Goal: Information Seeking & Learning: Learn about a topic

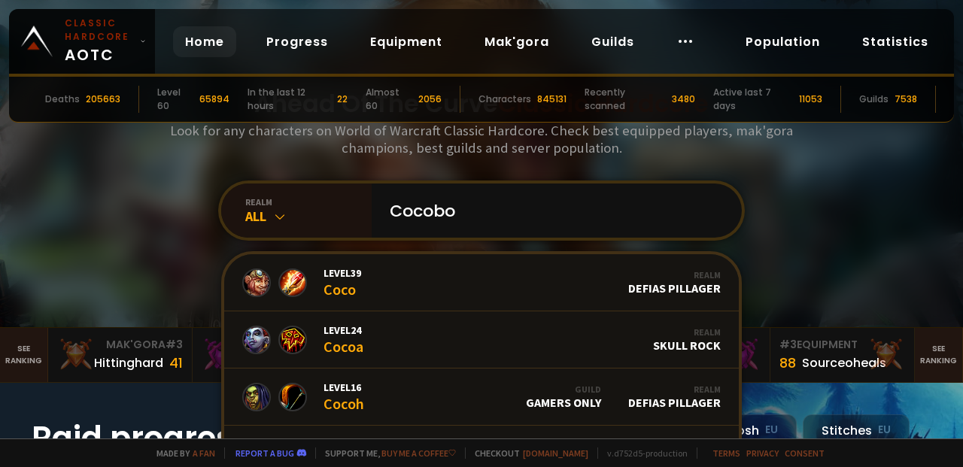
type input "Cocoboy"
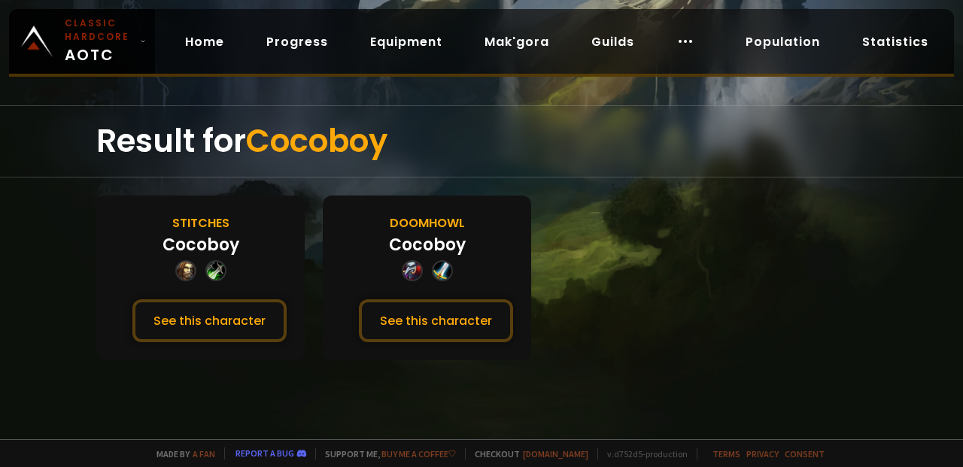
click at [440, 333] on button "See this character" at bounding box center [436, 320] width 154 height 43
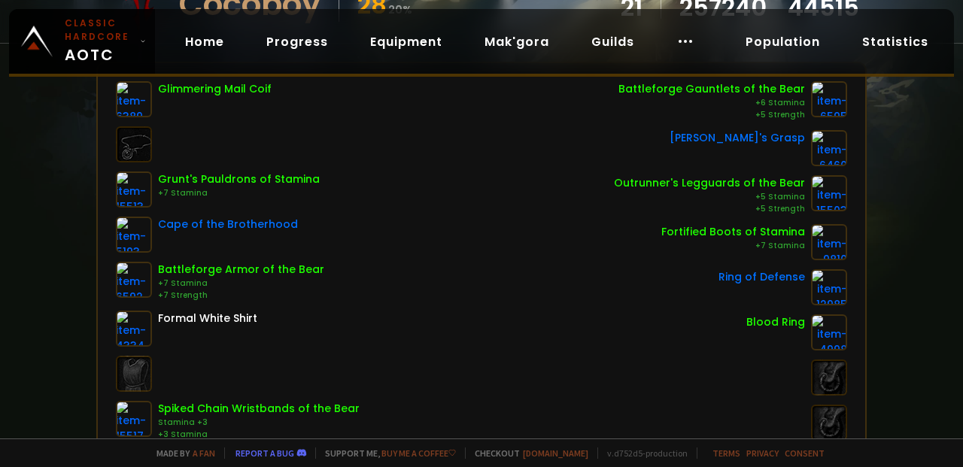
scroll to position [193, 0]
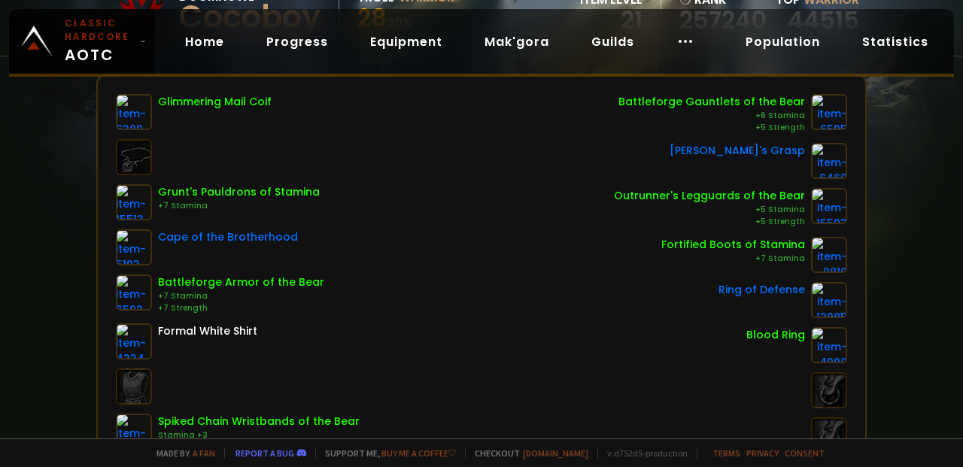
click at [834, 169] on img at bounding box center [829, 161] width 36 height 36
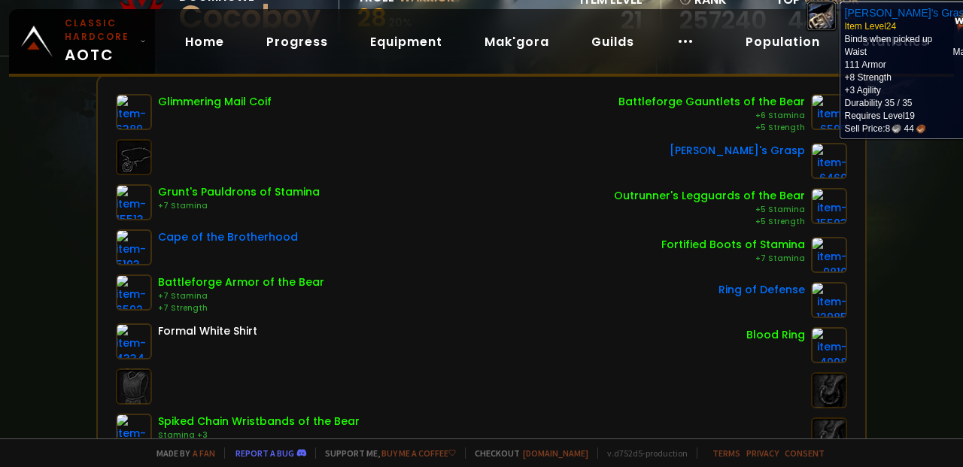
click at [896, 249] on div "Scan character a few seconds ago Doomhowl Cocoboy Troll Warrior 28 20 % item le…" at bounding box center [481, 219] width 963 height 439
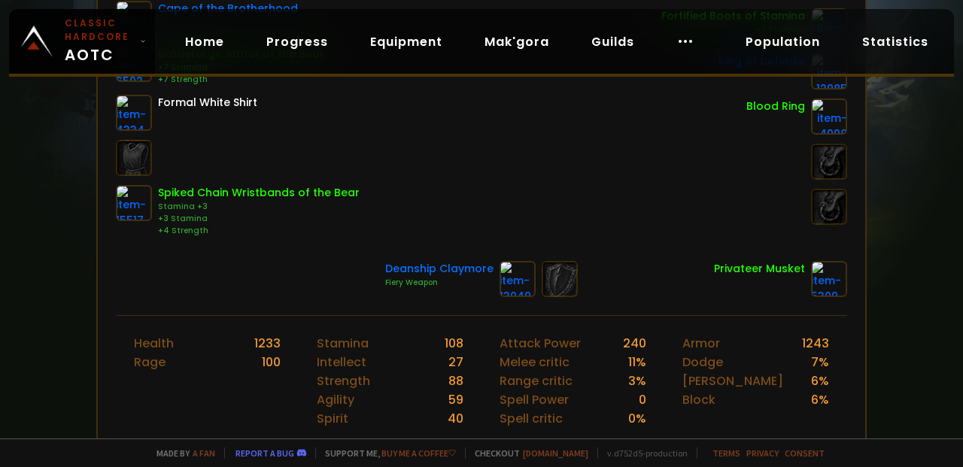
scroll to position [423, 0]
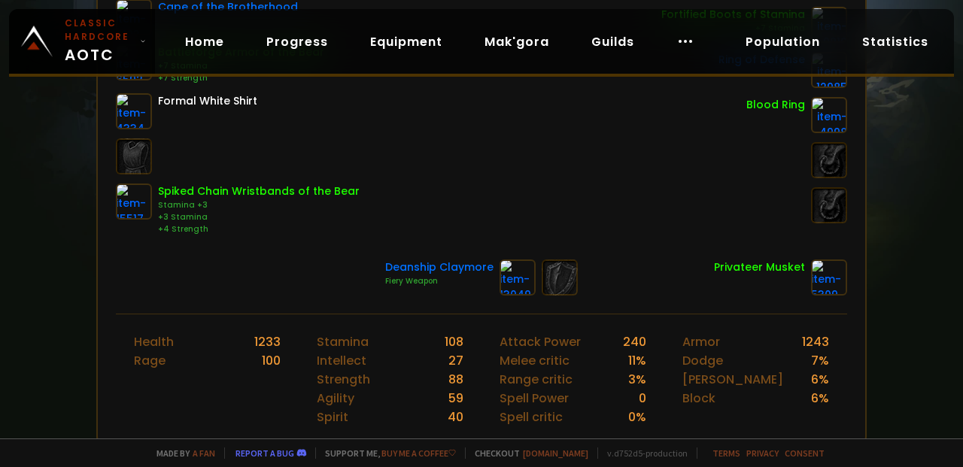
click at [829, 275] on img at bounding box center [829, 278] width 36 height 36
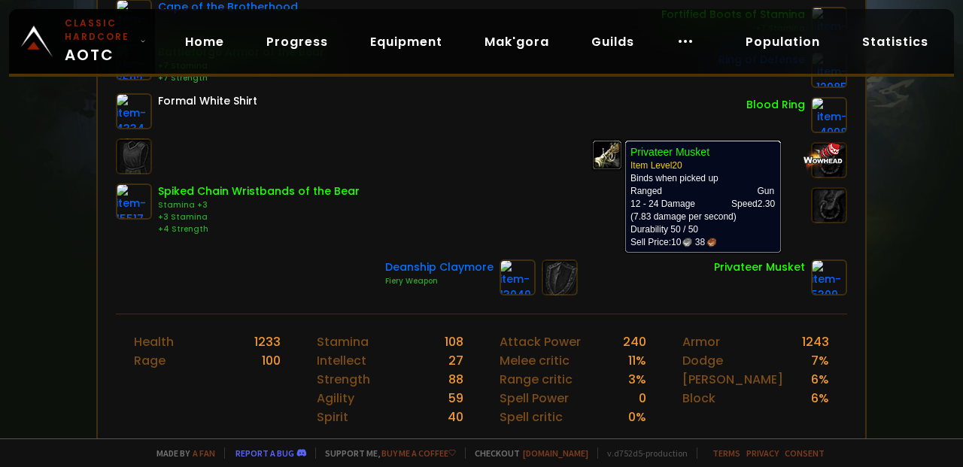
click at [900, 250] on div "Scan character a few seconds ago Doomhowl Cocoboy Troll Warrior 28 20 % item le…" at bounding box center [481, 219] width 963 height 439
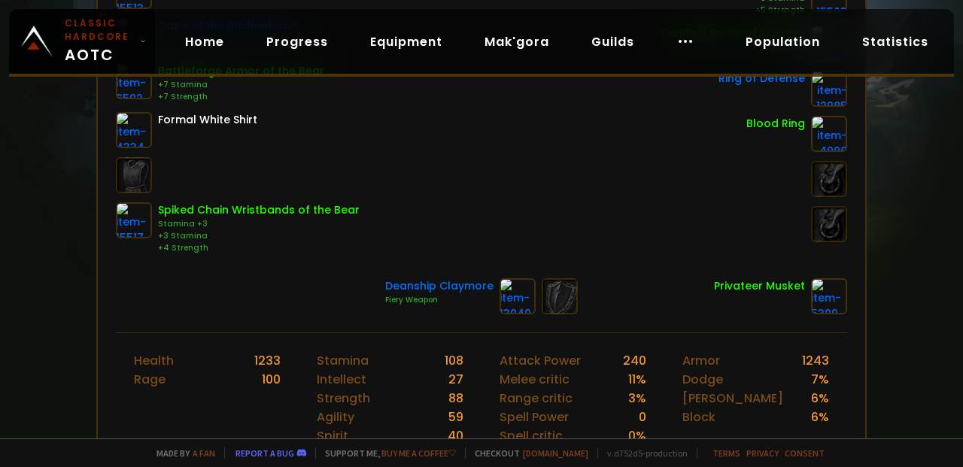
scroll to position [400, 0]
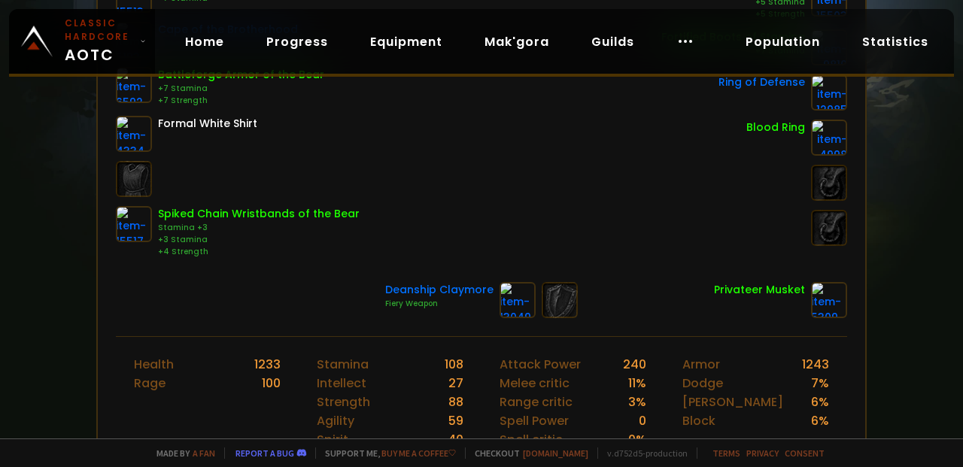
click at [138, 228] on img at bounding box center [134, 224] width 36 height 36
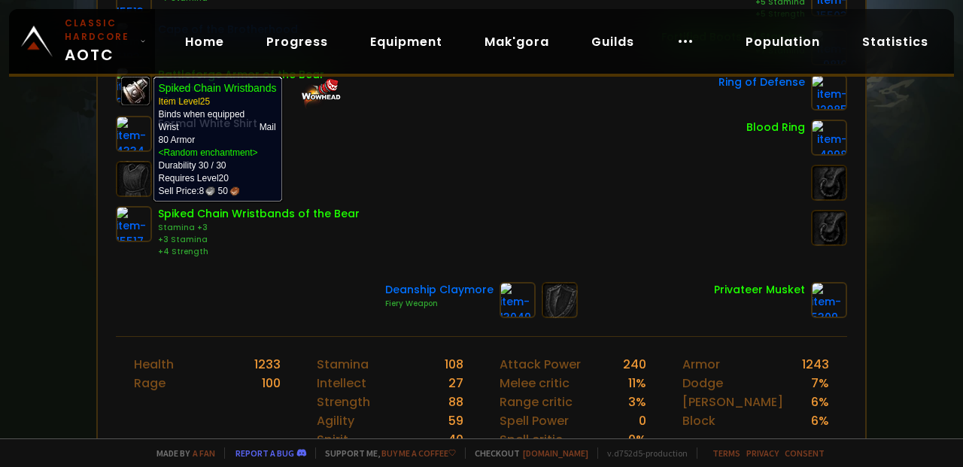
click at [731, 178] on div at bounding box center [730, 183] width 233 height 36
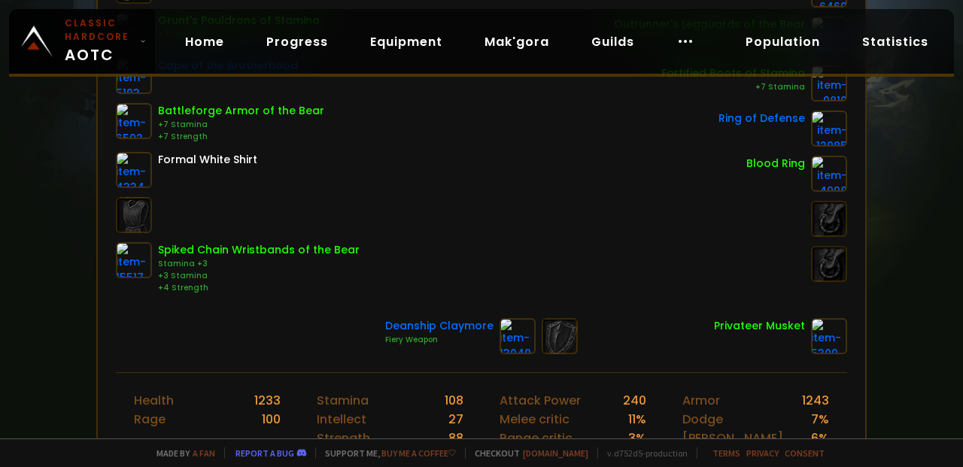
scroll to position [348, 0]
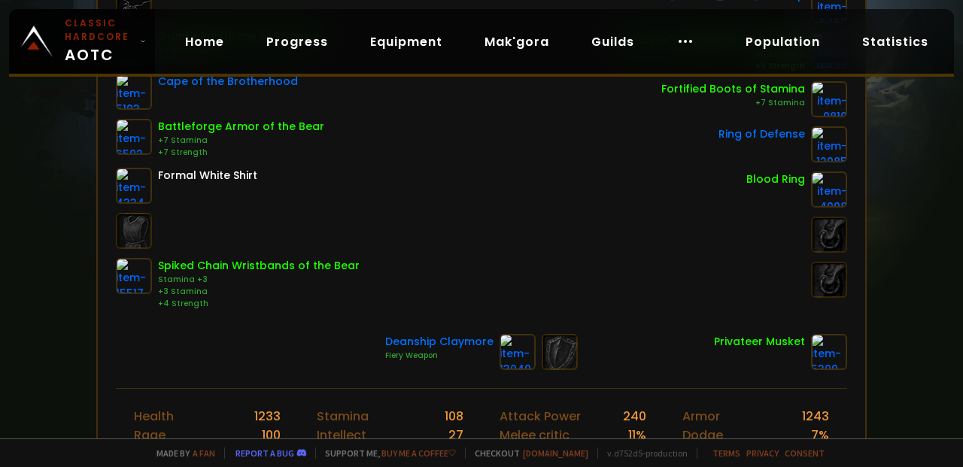
click at [128, 186] on img at bounding box center [134, 186] width 36 height 36
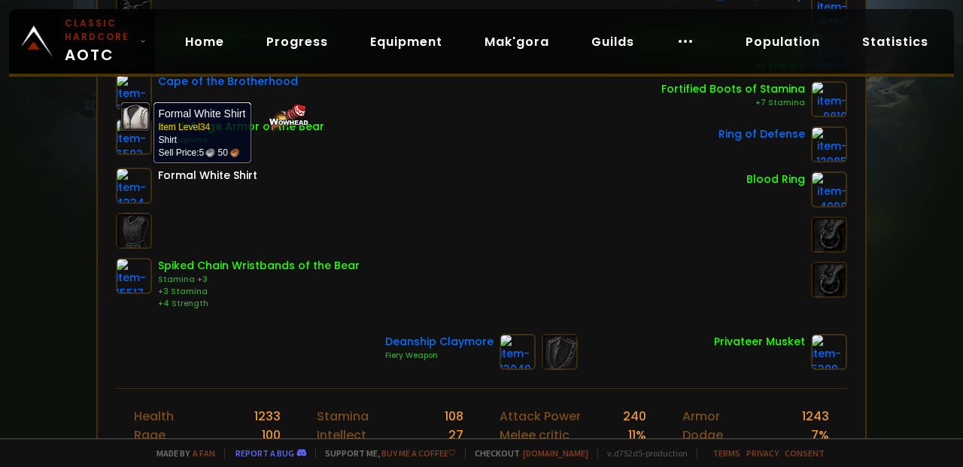
click at [706, 206] on div "Battleforge Gauntlets of the Bear +6 Stamina +5 Strength Cobrahn's Grasp Outrun…" at bounding box center [730, 124] width 233 height 372
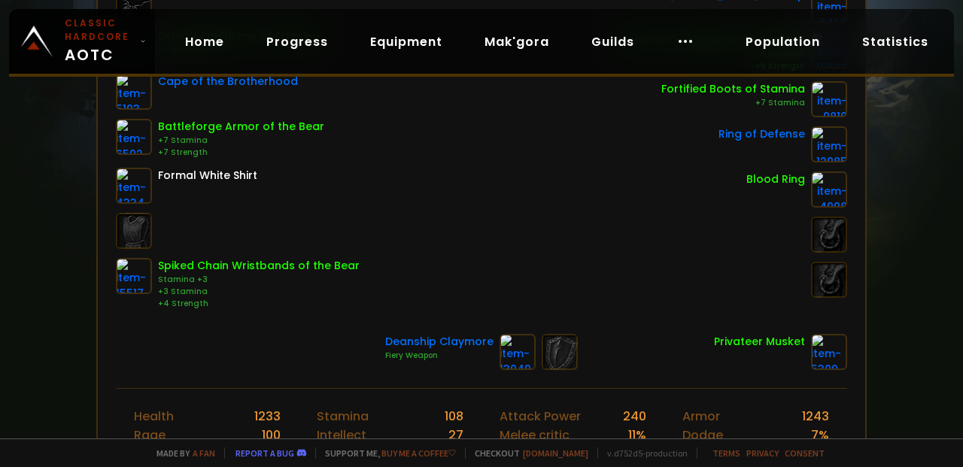
click at [116, 142] on link at bounding box center [134, 137] width 36 height 36
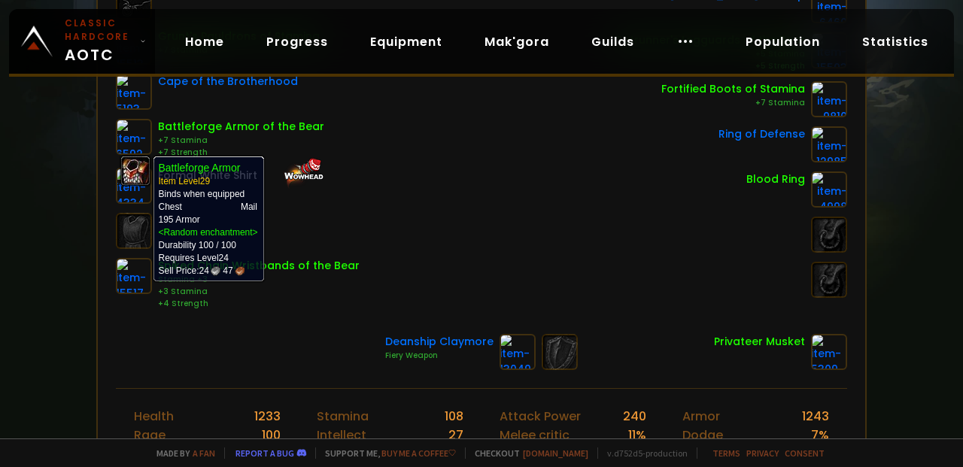
click at [699, 217] on div at bounding box center [730, 235] width 233 height 36
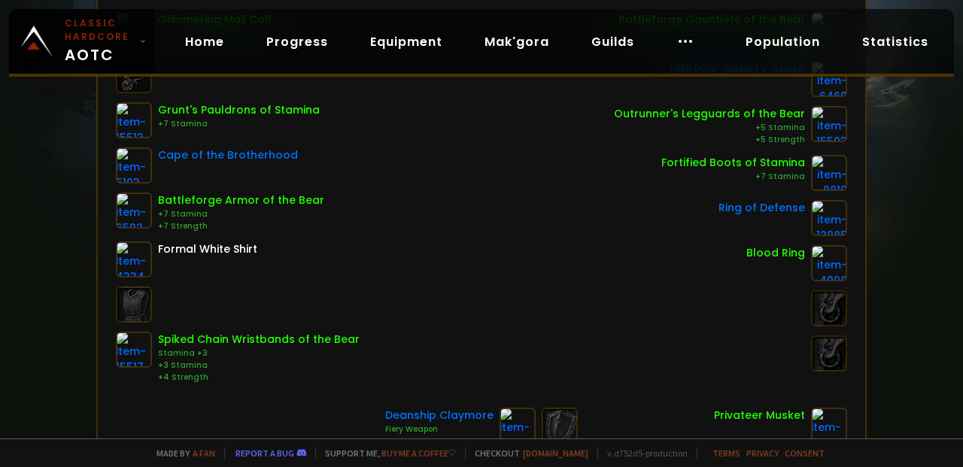
scroll to position [266, 0]
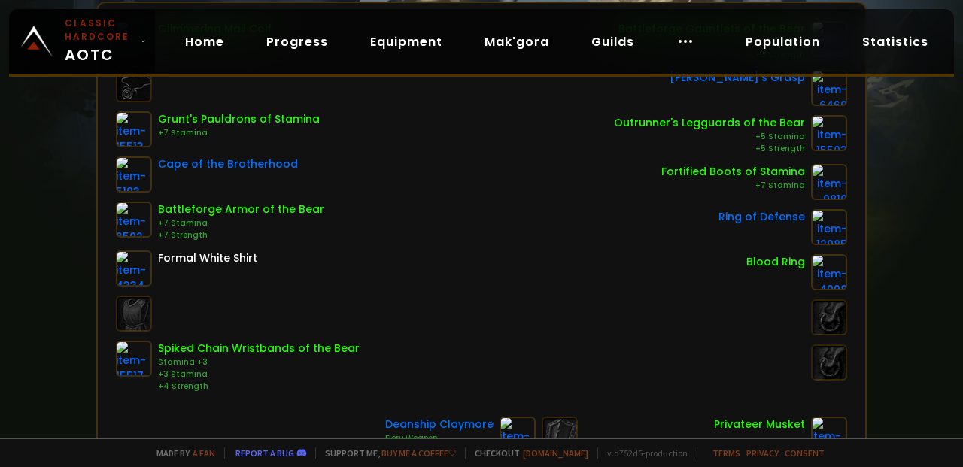
click at [811, 265] on img at bounding box center [829, 272] width 36 height 36
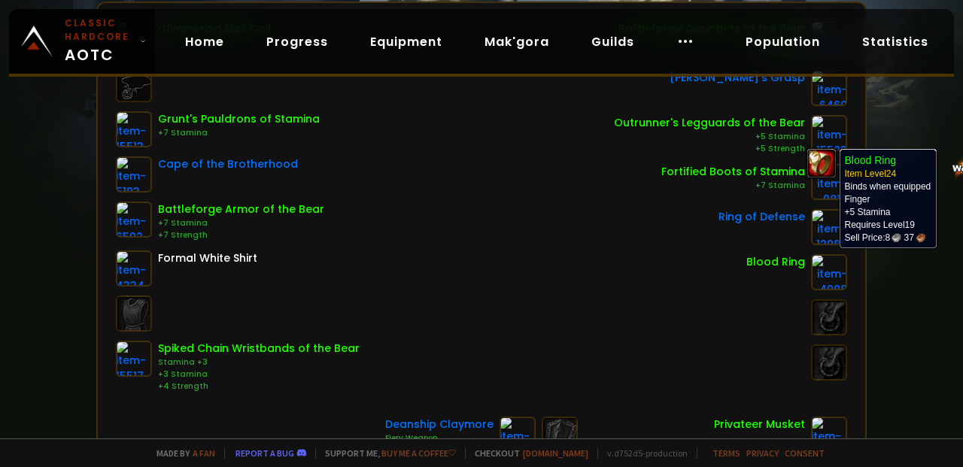
click at [744, 317] on div at bounding box center [730, 317] width 233 height 36
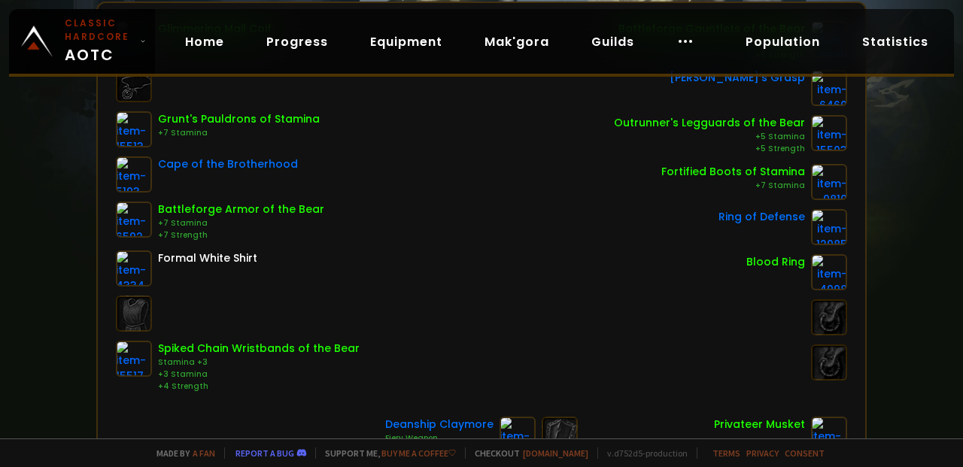
click at [832, 218] on img at bounding box center [829, 227] width 36 height 36
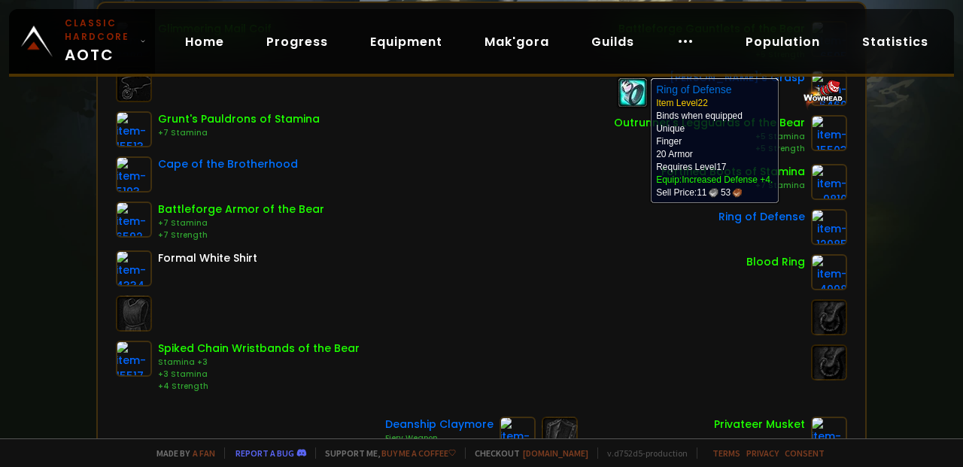
click at [732, 362] on div at bounding box center [730, 363] width 233 height 36
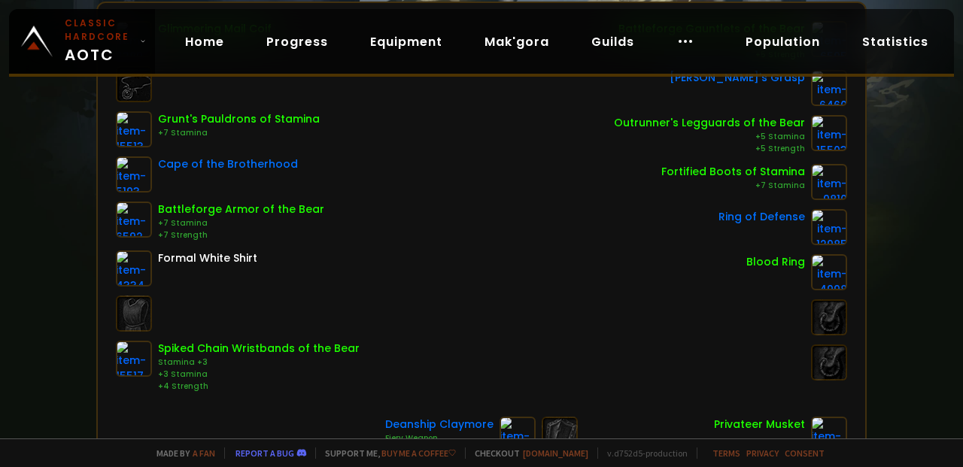
click at [811, 284] on img at bounding box center [829, 272] width 36 height 36
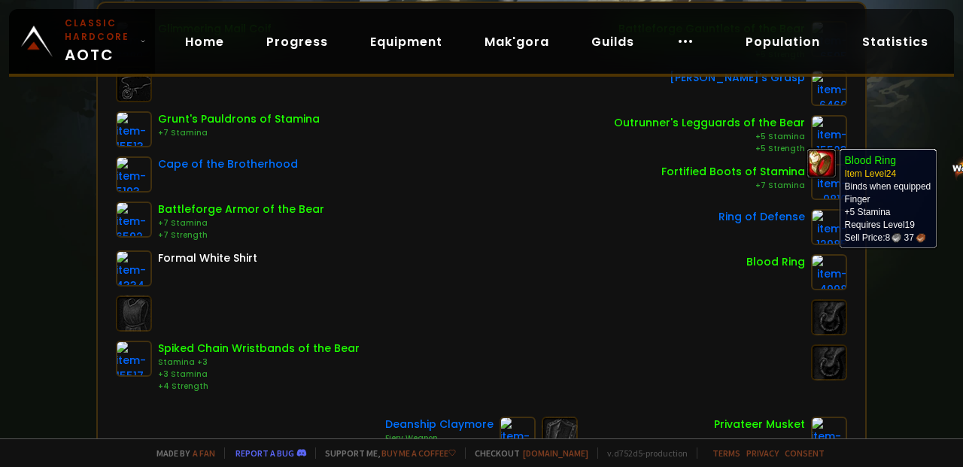
click at [740, 348] on div at bounding box center [730, 363] width 233 height 36
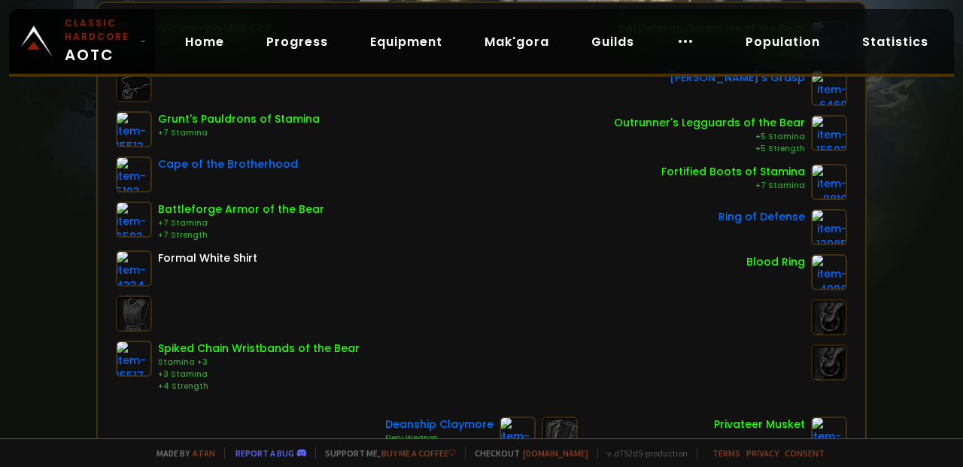
click at [134, 177] on img at bounding box center [134, 174] width 36 height 36
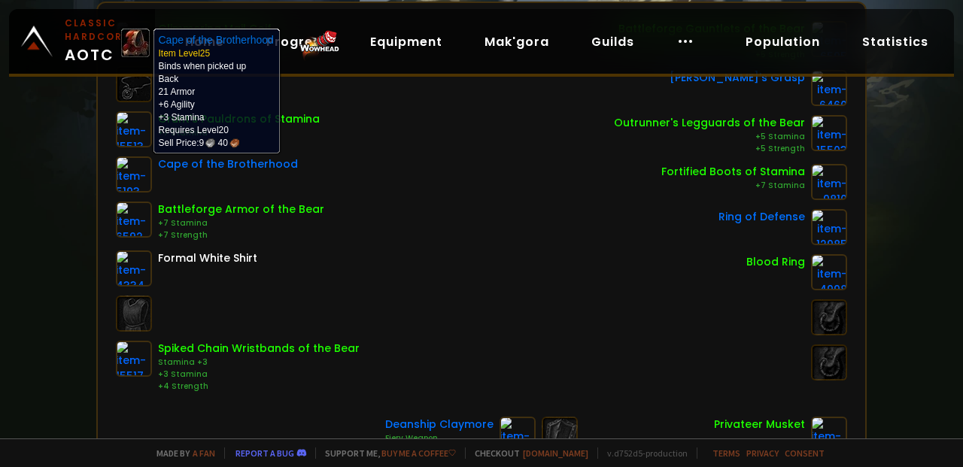
click at [664, 255] on div "Blood Ring" at bounding box center [730, 272] width 233 height 36
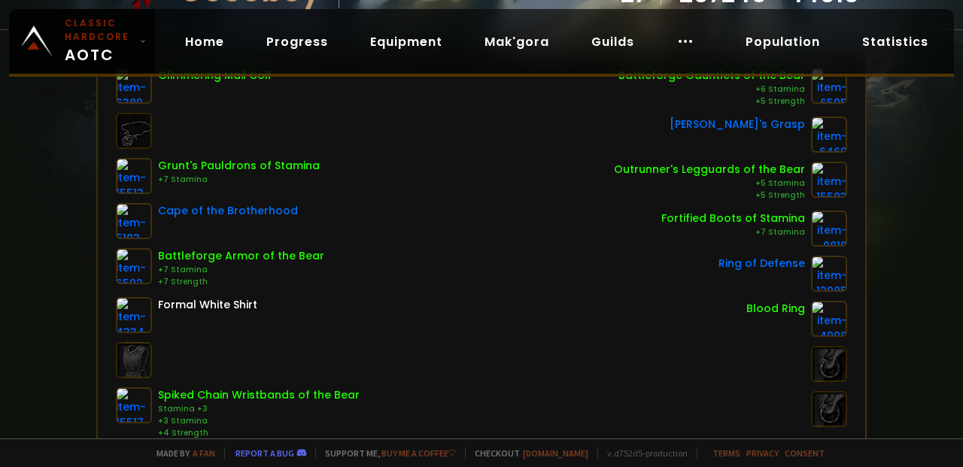
scroll to position [189, 0]
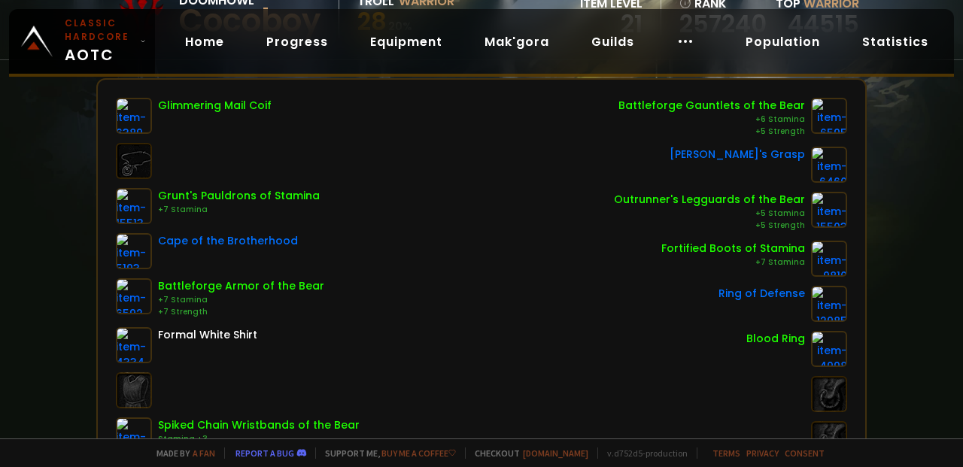
click at [135, 224] on div "Glimmering Mail Coif Grunt's Pauldrons of Stamina +7 Stamina Cape of the Brothe…" at bounding box center [238, 284] width 244 height 372
click at [129, 207] on img at bounding box center [134, 206] width 36 height 36
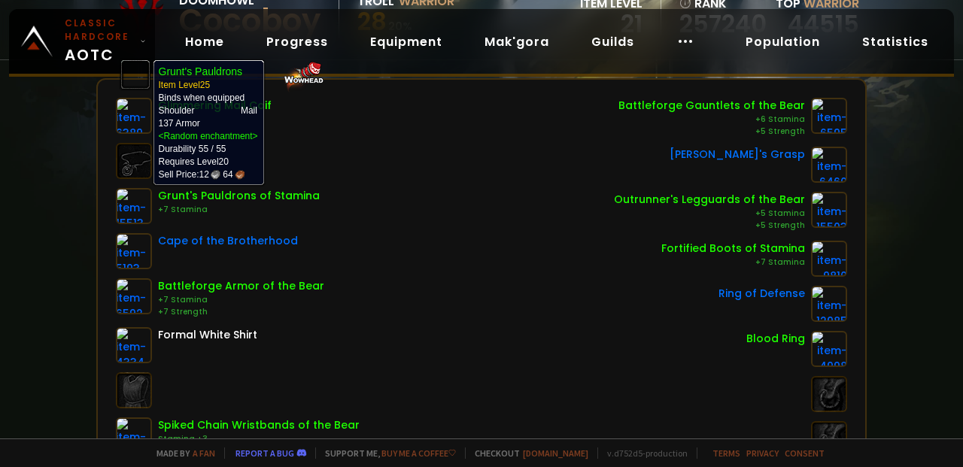
click at [645, 259] on div "Fortified Boots of Stamina +7 Stamina" at bounding box center [730, 259] width 233 height 36
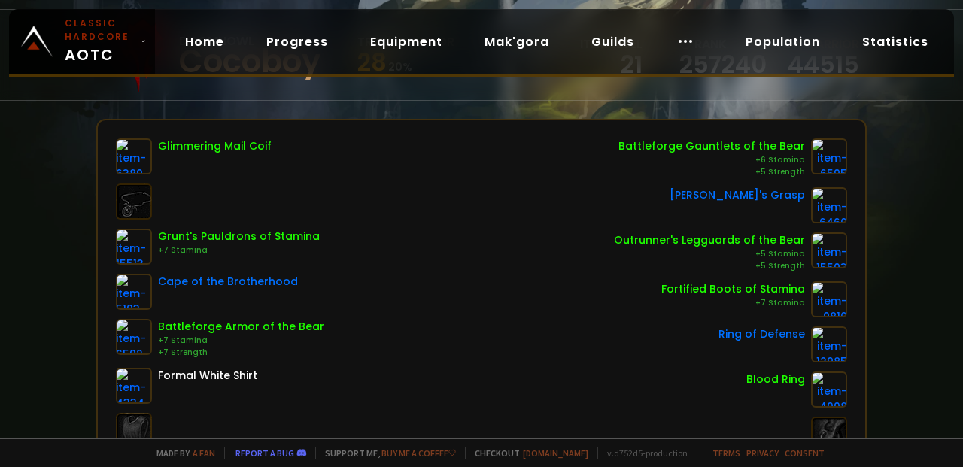
scroll to position [138, 0]
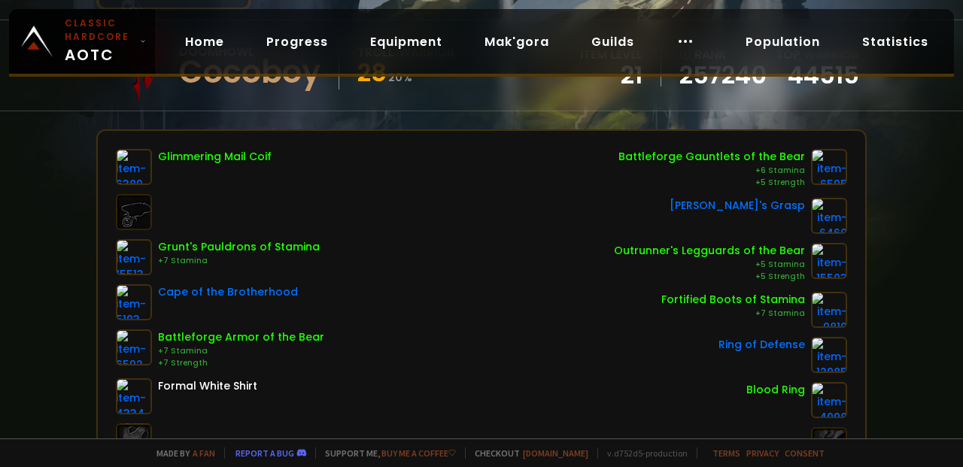
click at [116, 174] on link at bounding box center [134, 167] width 36 height 36
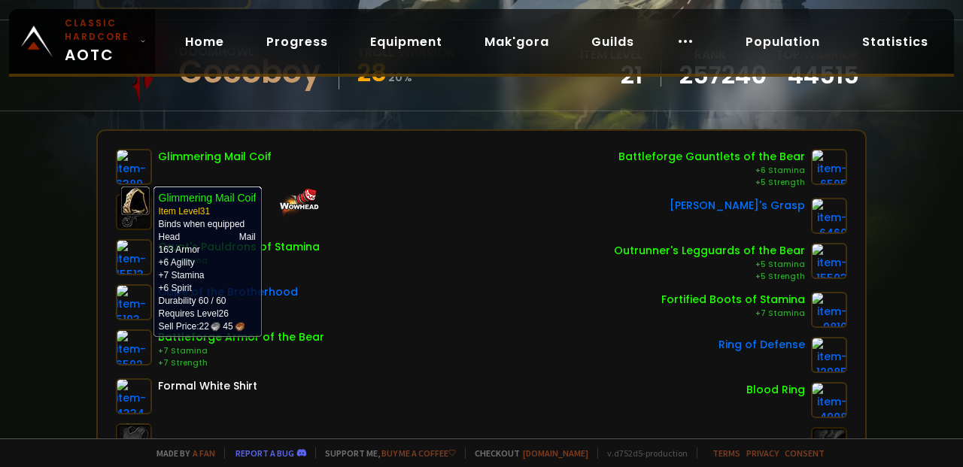
click at [644, 287] on div "Battleforge Gauntlets of the Bear +6 Stamina +5 Strength Cobrahn's Grasp Outrun…" at bounding box center [730, 335] width 233 height 372
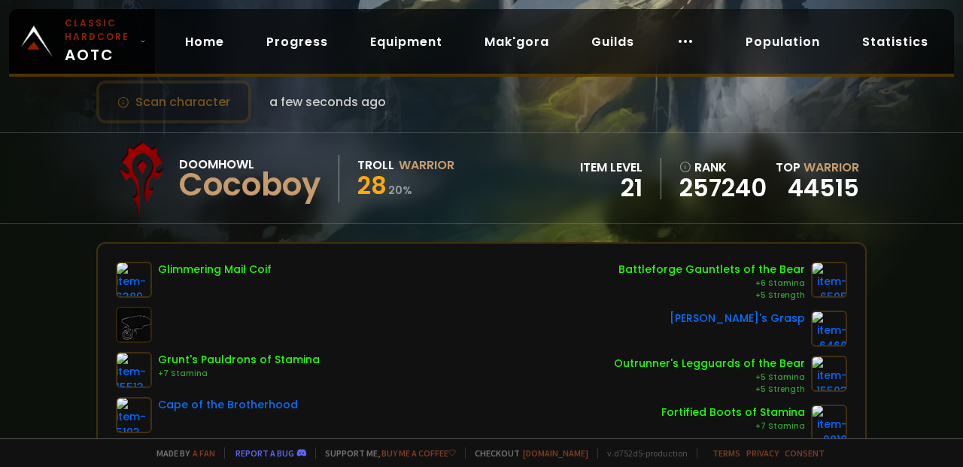
scroll to position [0, 0]
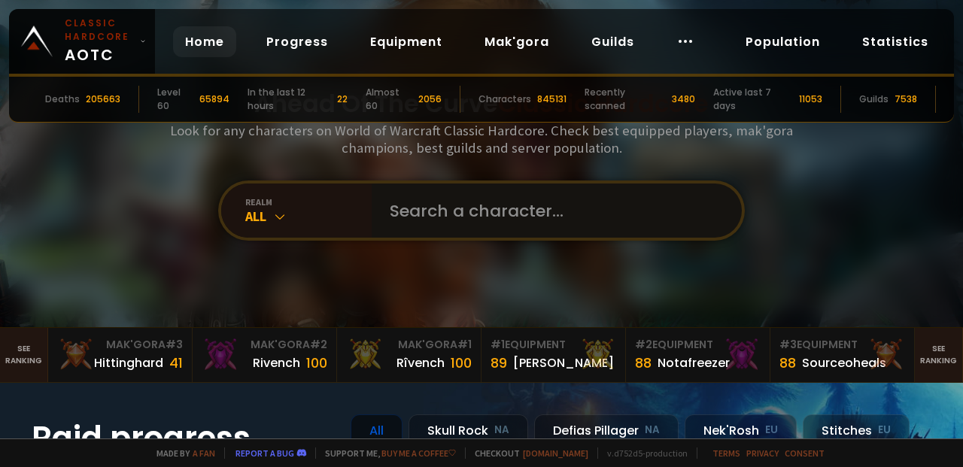
click at [633, 205] on input "text" at bounding box center [552, 211] width 343 height 54
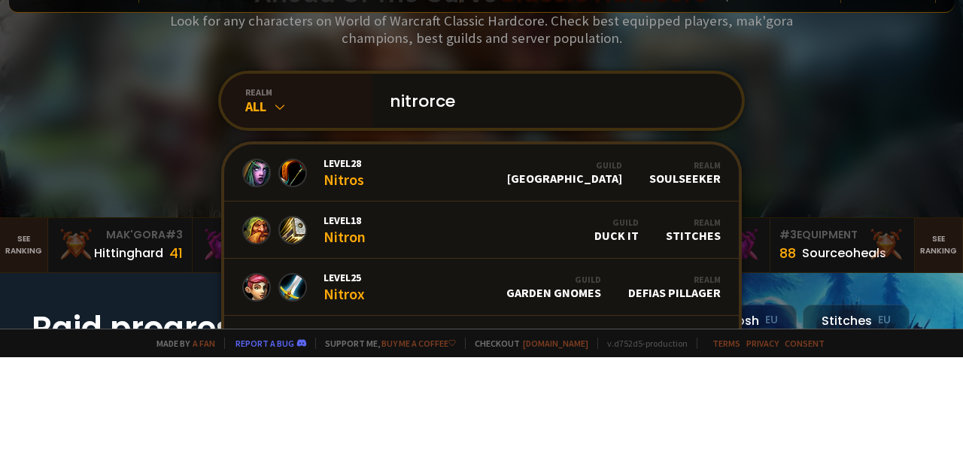
type input "nitrorcer"
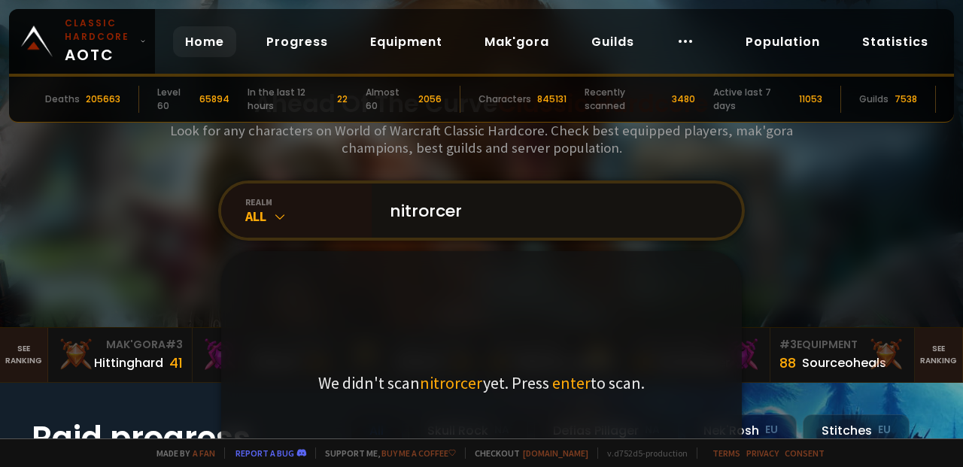
click at [611, 201] on input "nitrorcer" at bounding box center [552, 211] width 343 height 54
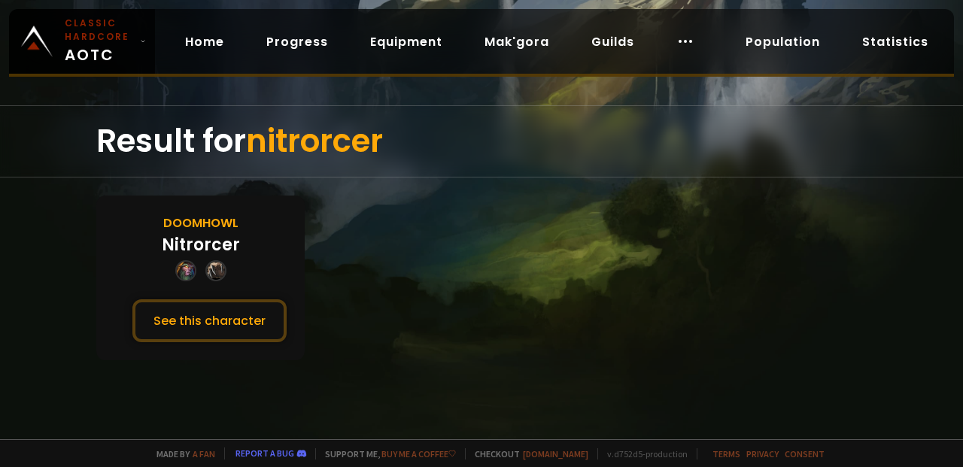
click at [251, 314] on button "See this character" at bounding box center [209, 320] width 154 height 43
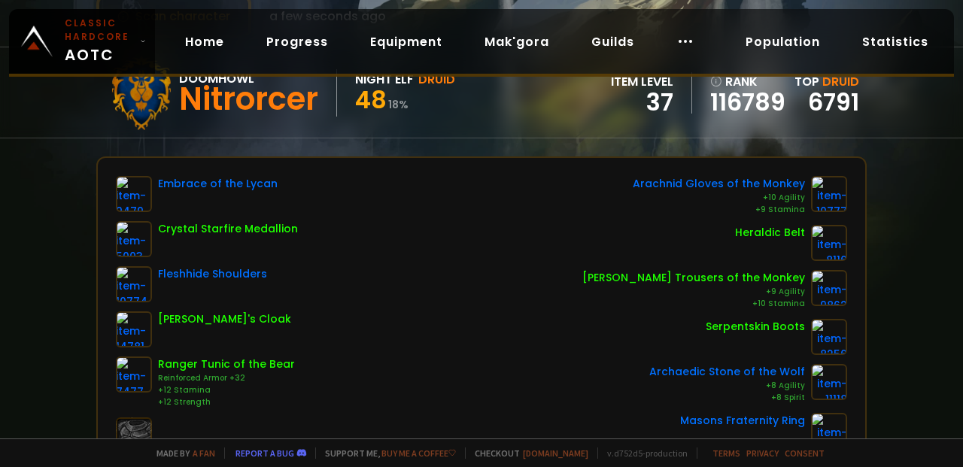
scroll to position [114, 0]
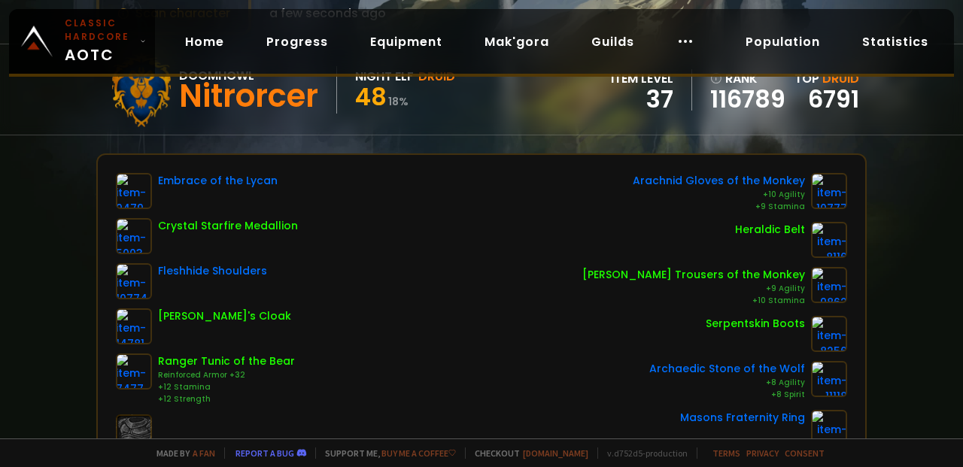
click at [205, 181] on div "Embrace of the Lycan" at bounding box center [218, 181] width 120 height 16
click at [131, 181] on img at bounding box center [134, 191] width 36 height 36
click at [134, 189] on img at bounding box center [134, 191] width 36 height 36
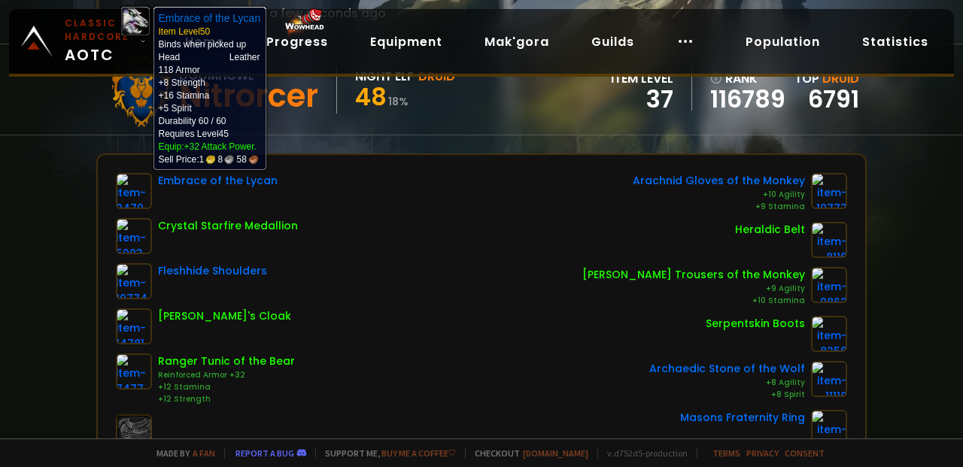
click at [133, 235] on img at bounding box center [134, 236] width 36 height 36
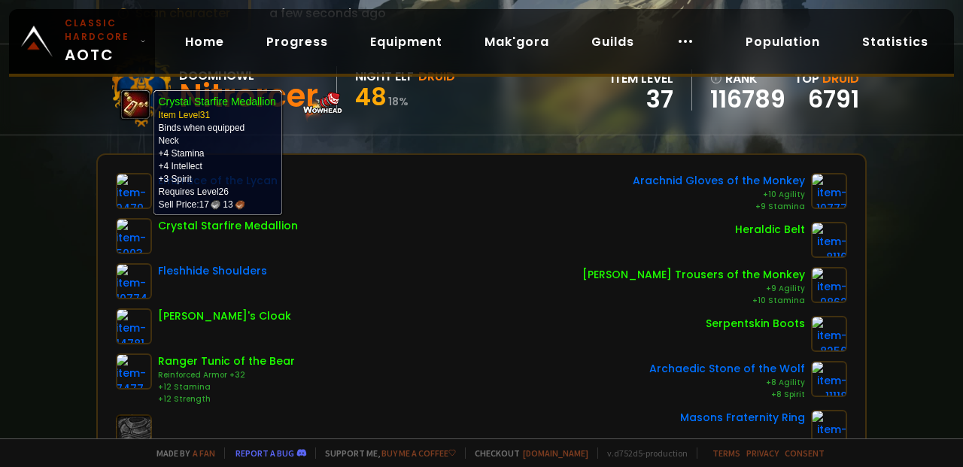
click at [139, 290] on img at bounding box center [134, 281] width 36 height 36
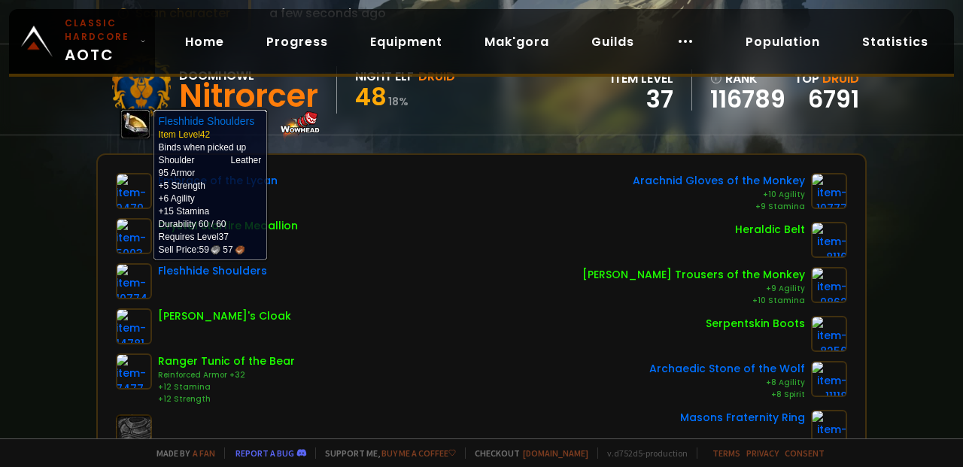
click at [485, 296] on div "Embrace of the [PERSON_NAME] Starfire Medallion Fleshhide Shoulders [PERSON_NAM…" at bounding box center [481, 357] width 731 height 368
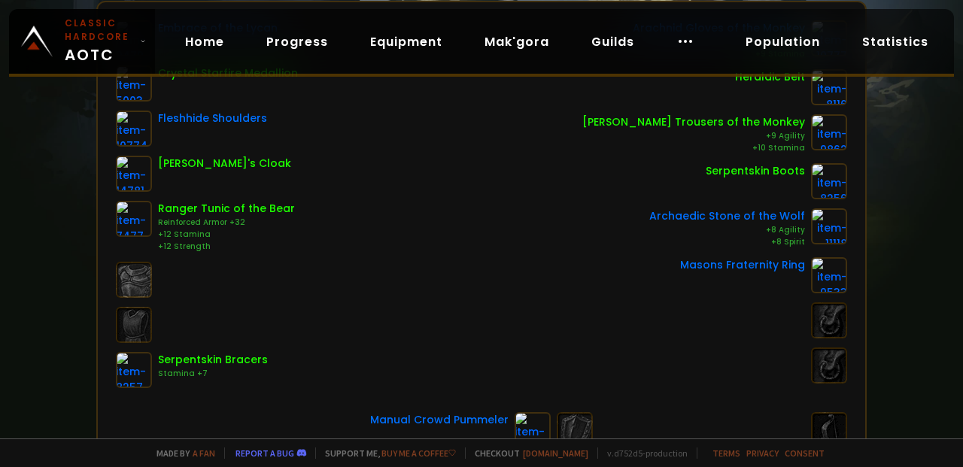
scroll to position [267, 0]
click at [834, 257] on img at bounding box center [829, 275] width 36 height 36
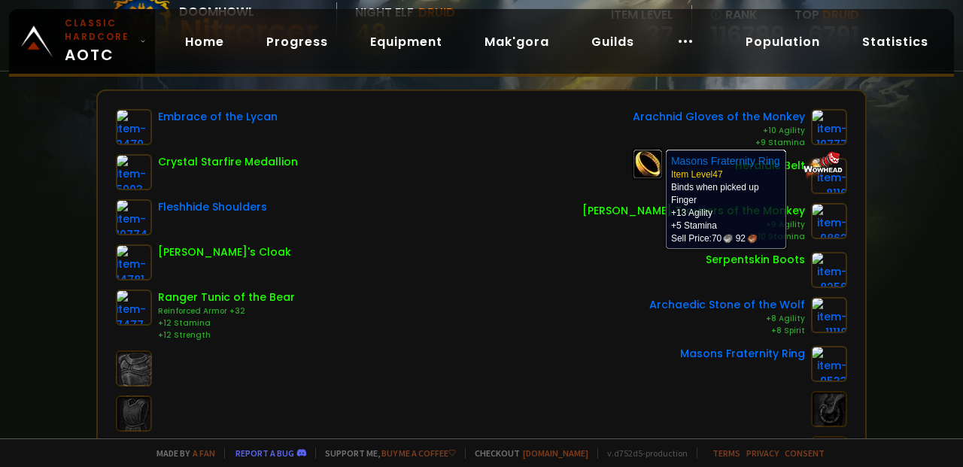
click at [907, 293] on div "Scan character a few seconds ago Doomhowl Nitrorcer Night Elf Druid 48 18 % ite…" at bounding box center [481, 219] width 963 height 439
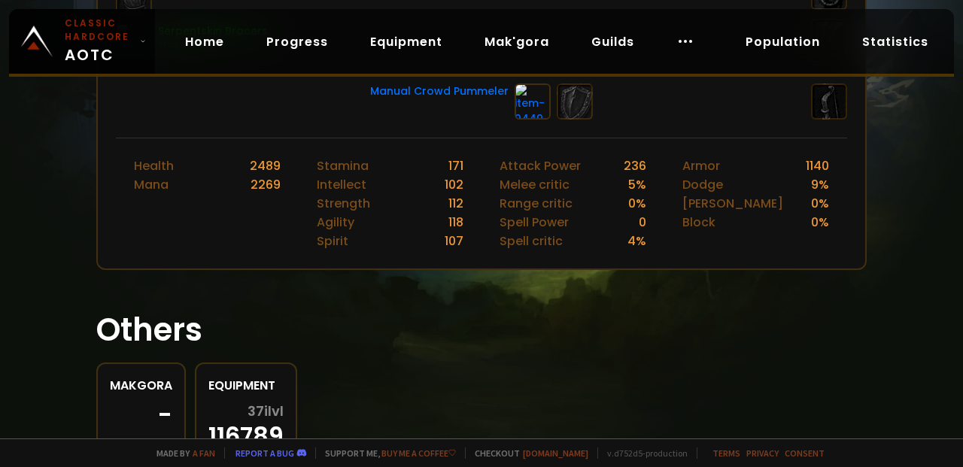
scroll to position [658, 0]
